Goal: Transaction & Acquisition: Purchase product/service

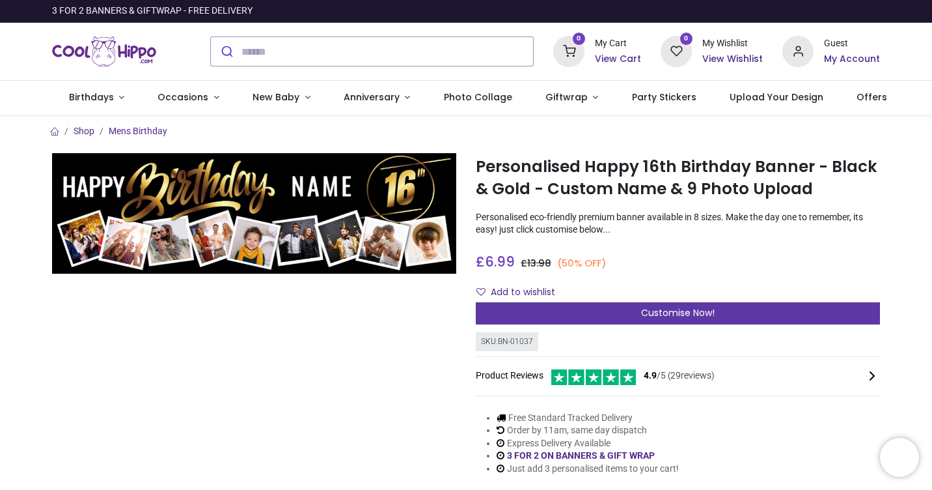
click at [681, 309] on span "Customise Now!" at bounding box center [678, 312] width 74 height 13
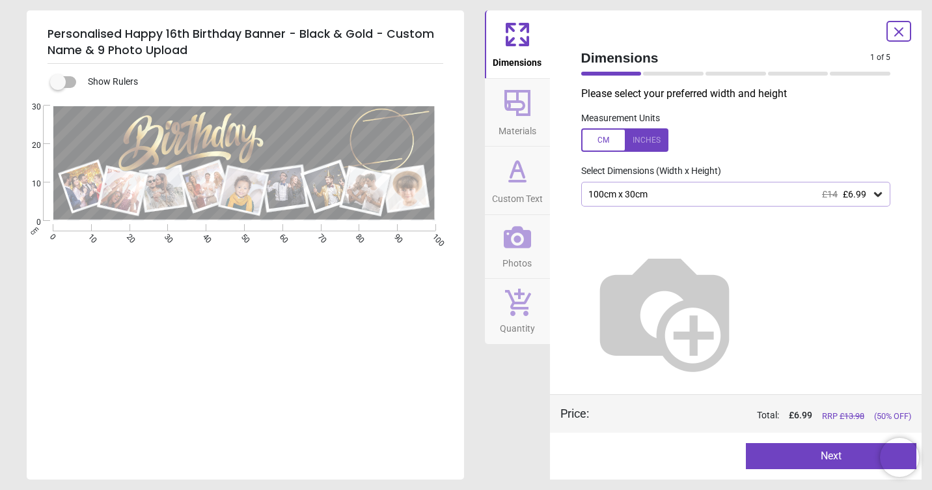
click at [881, 194] on icon at bounding box center [878, 194] width 8 height 5
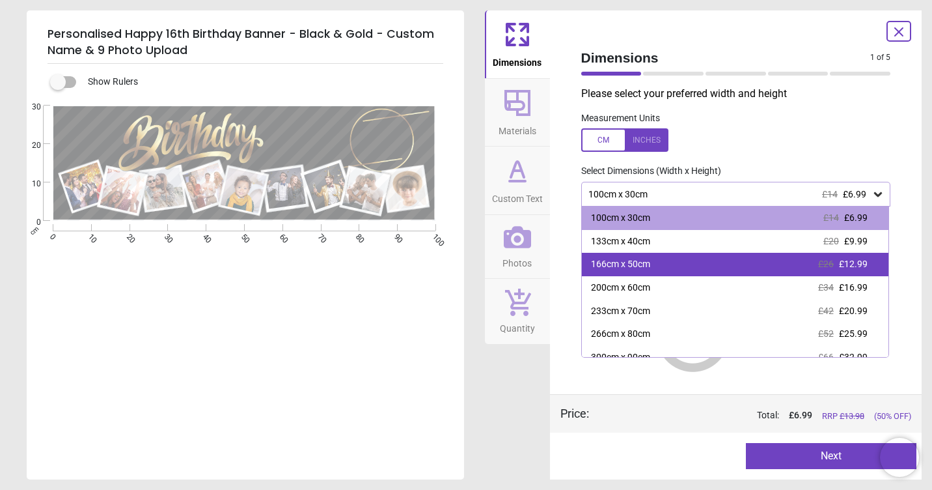
click at [676, 264] on div "166cm x 50cm £26 £12.99" at bounding box center [735, 264] width 307 height 23
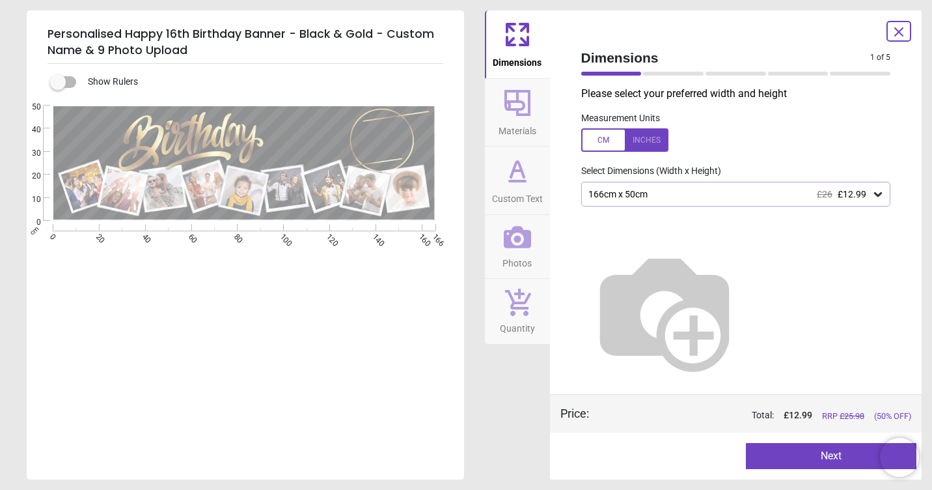
click at [748, 240] on img at bounding box center [664, 310] width 167 height 167
click at [878, 198] on icon at bounding box center [878, 194] width 13 height 13
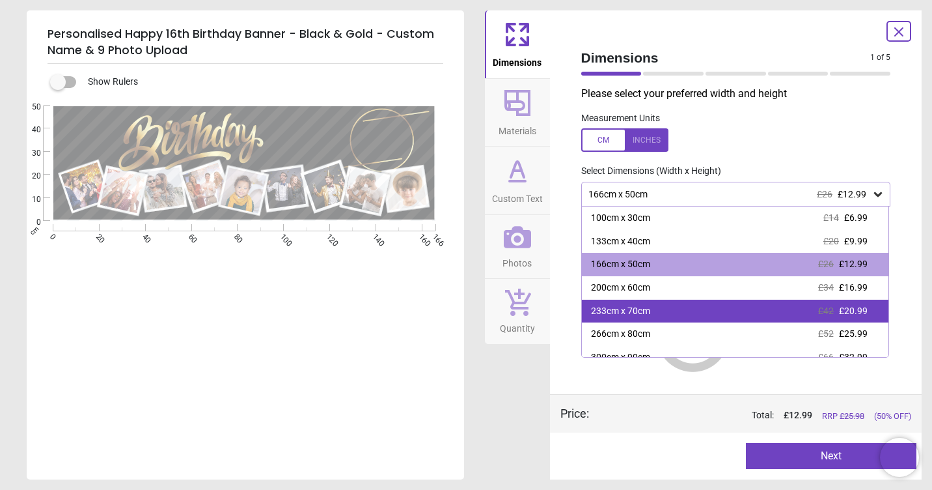
click at [690, 309] on div "233cm x 70cm £42 £20.99" at bounding box center [735, 310] width 307 height 23
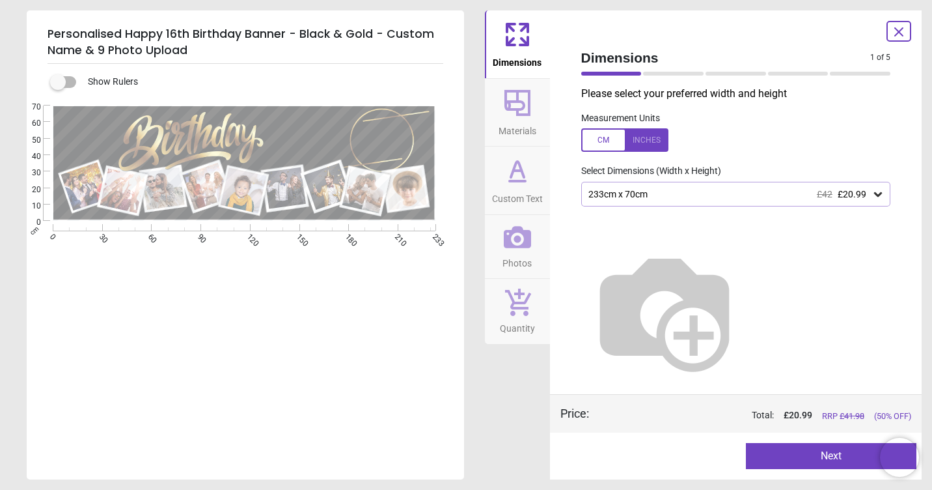
click at [880, 198] on icon at bounding box center [878, 194] width 13 height 13
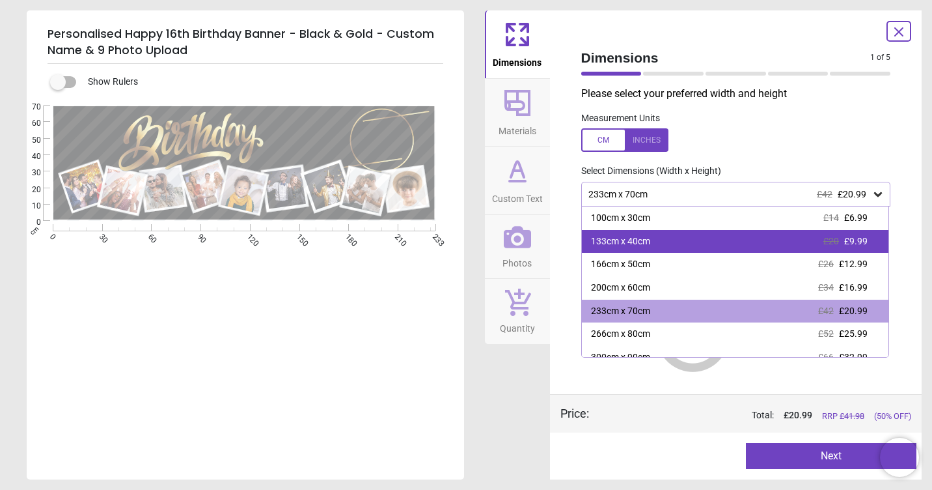
click at [641, 238] on div "133cm x 40cm" at bounding box center [620, 241] width 59 height 13
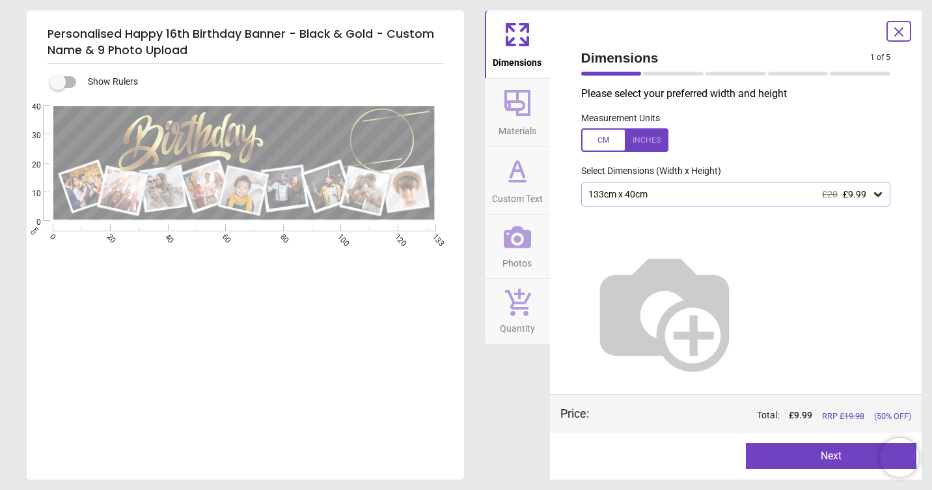
click at [818, 460] on button "Next" at bounding box center [831, 456] width 171 height 26
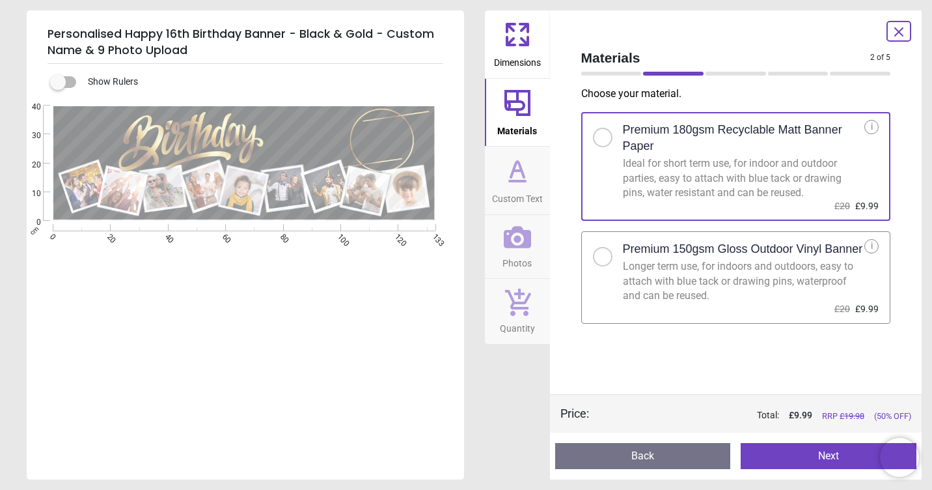
click at [605, 258] on div at bounding box center [603, 257] width 8 height 8
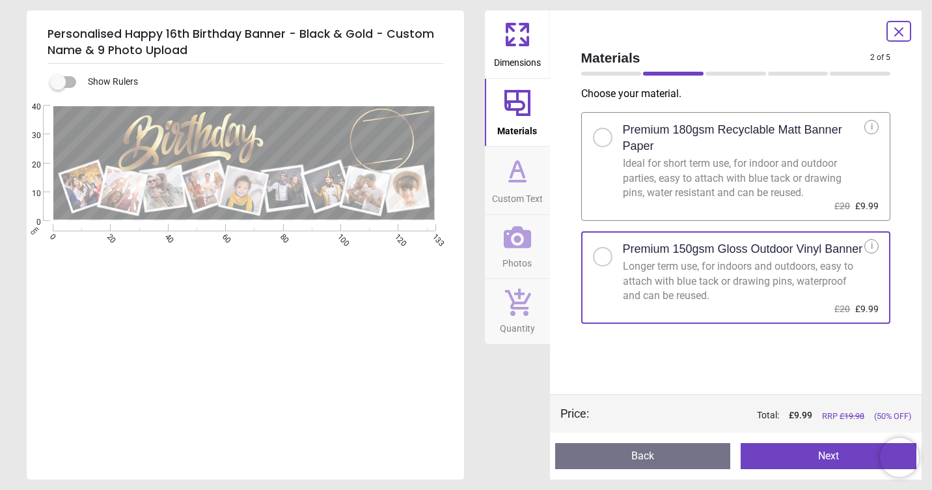
click at [824, 455] on button "Next" at bounding box center [829, 456] width 176 height 26
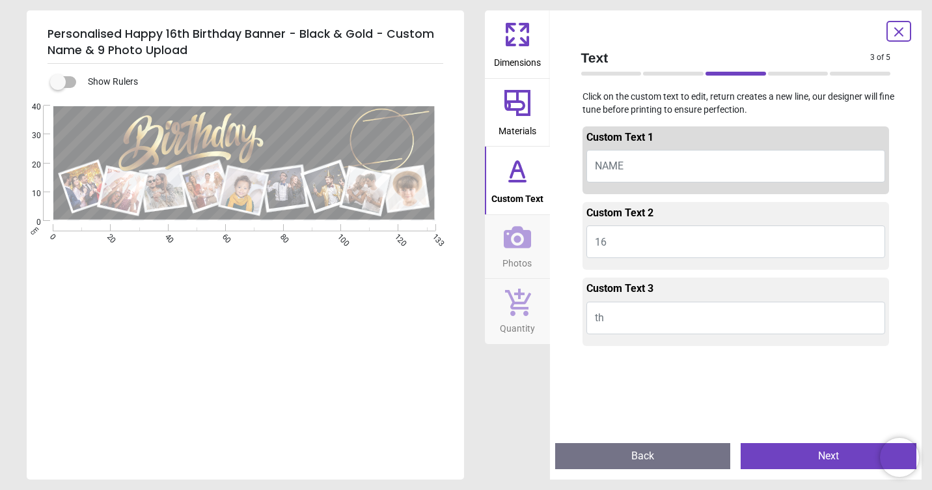
click at [607, 165] on span "NAME" at bounding box center [609, 166] width 29 height 12
type textarea "*****"
click at [608, 240] on button "16" at bounding box center [736, 241] width 299 height 33
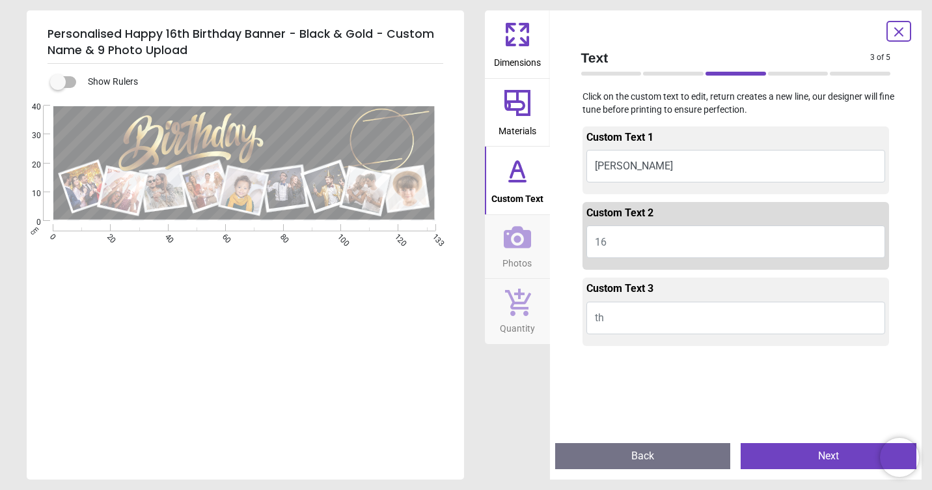
click at [621, 321] on button "th" at bounding box center [736, 317] width 299 height 33
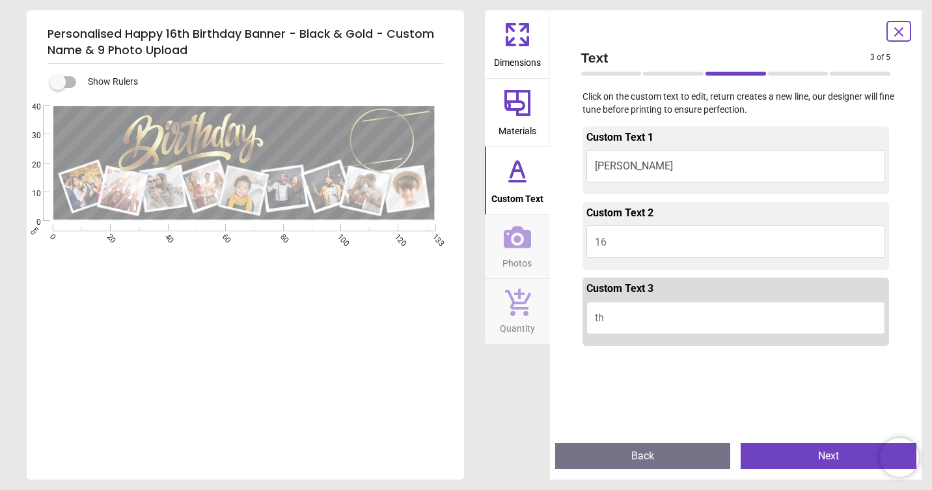
click at [841, 466] on button "Next" at bounding box center [829, 456] width 176 height 26
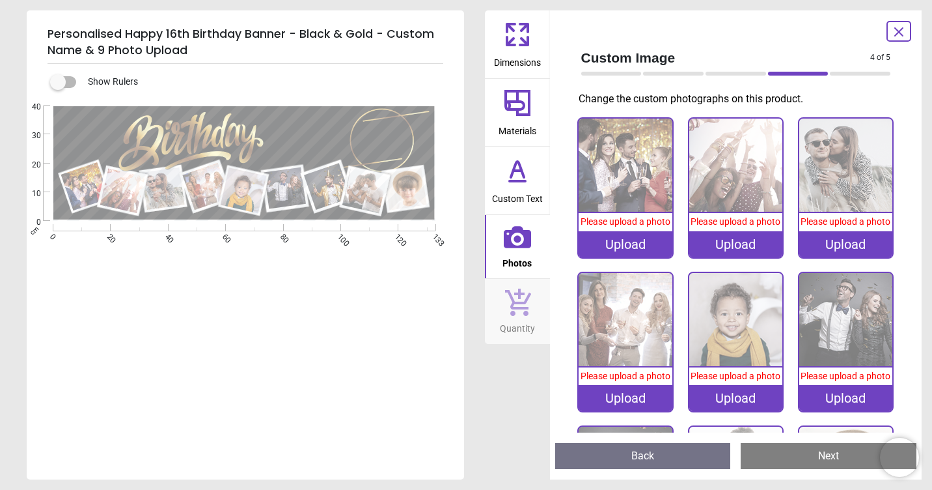
click at [898, 29] on icon at bounding box center [899, 32] width 16 height 16
